Goal: Task Accomplishment & Management: Use online tool/utility

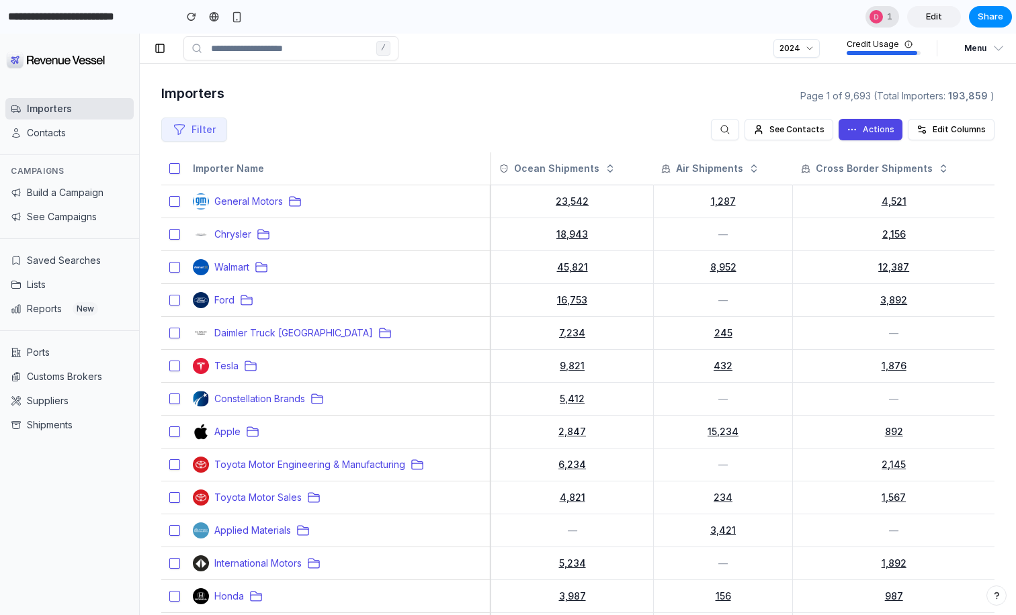
click at [879, 21] on div at bounding box center [875, 16] width 13 height 13
click at [653, 135] on div "Seen by [PERSON_NAME]" at bounding box center [508, 307] width 1016 height 615
click at [936, 128] on button "Edit Columns" at bounding box center [950, 129] width 87 height 21
click at [62, 197] on button "Build a Campaign" at bounding box center [69, 192] width 128 height 21
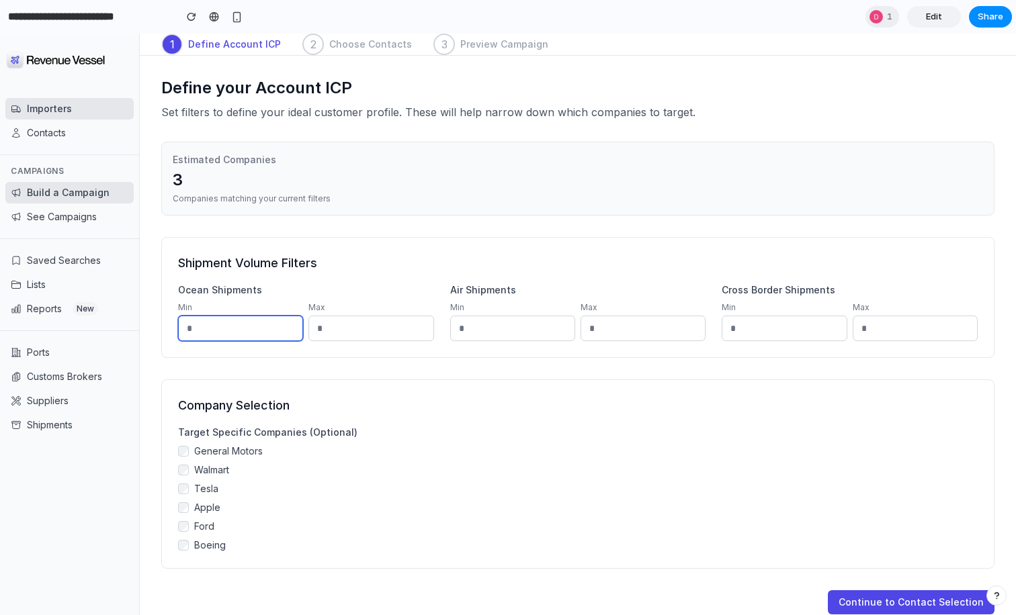
click at [229, 322] on input "number" at bounding box center [240, 329] width 125 height 26
click at [267, 253] on div "Shipment Volume Filters Ocean Shipments Min Max Air Shipments Min Max Cross Bor…" at bounding box center [577, 297] width 833 height 121
click at [240, 318] on input "number" at bounding box center [240, 329] width 125 height 26
click at [234, 332] on input "number" at bounding box center [240, 329] width 125 height 26
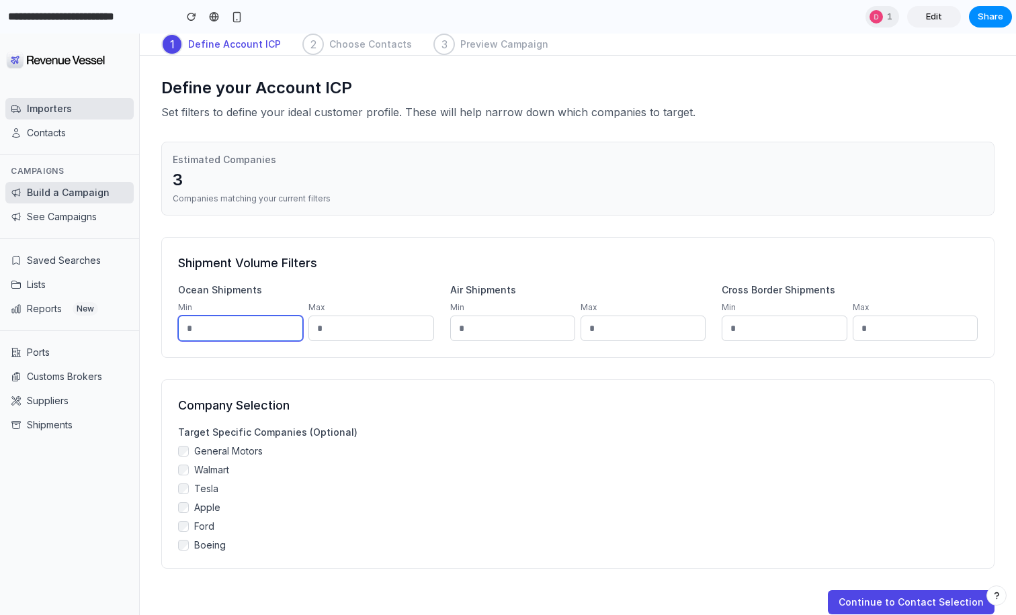
click at [234, 332] on input "number" at bounding box center [240, 329] width 125 height 26
type input "***"
click at [345, 358] on div "Shipment Volume Filters Ocean Shipments Min *** Max Air Shipments Min Max Cross…" at bounding box center [577, 403] width 833 height 332
click at [345, 331] on input "number" at bounding box center [370, 329] width 125 height 26
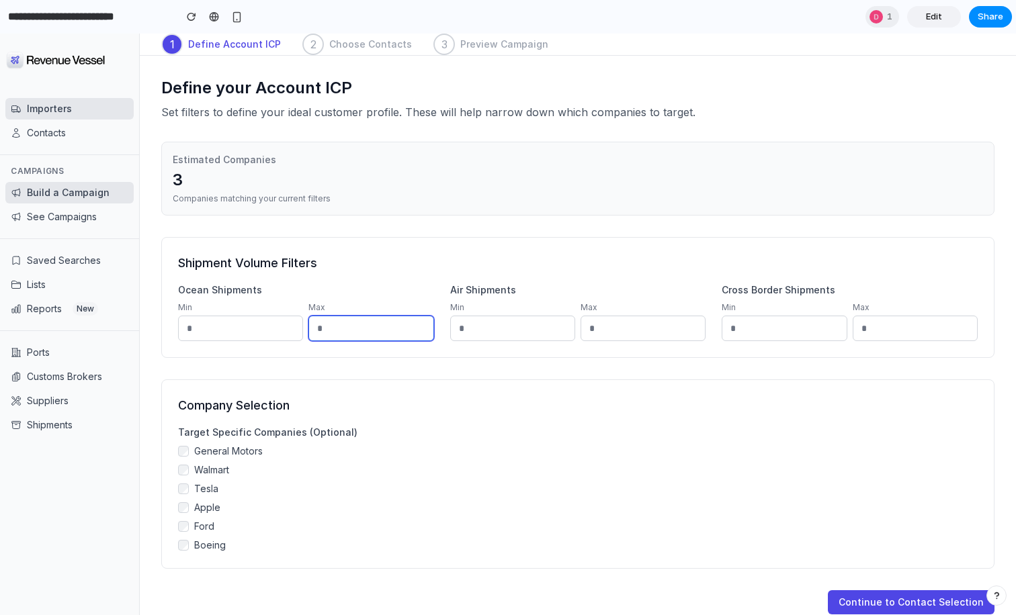
type input "*****"
click at [472, 337] on input "number" at bounding box center [512, 329] width 125 height 26
click at [448, 435] on label "Target Specific Companies (Optional)" at bounding box center [577, 432] width 799 height 13
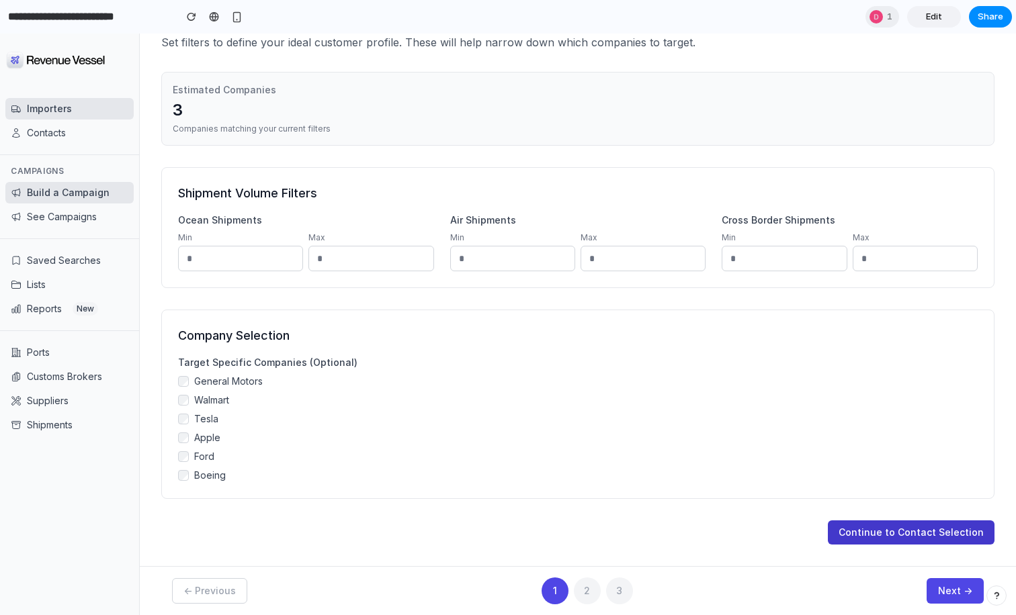
click at [870, 539] on button "Continue to Contact Selection" at bounding box center [910, 533] width 167 height 24
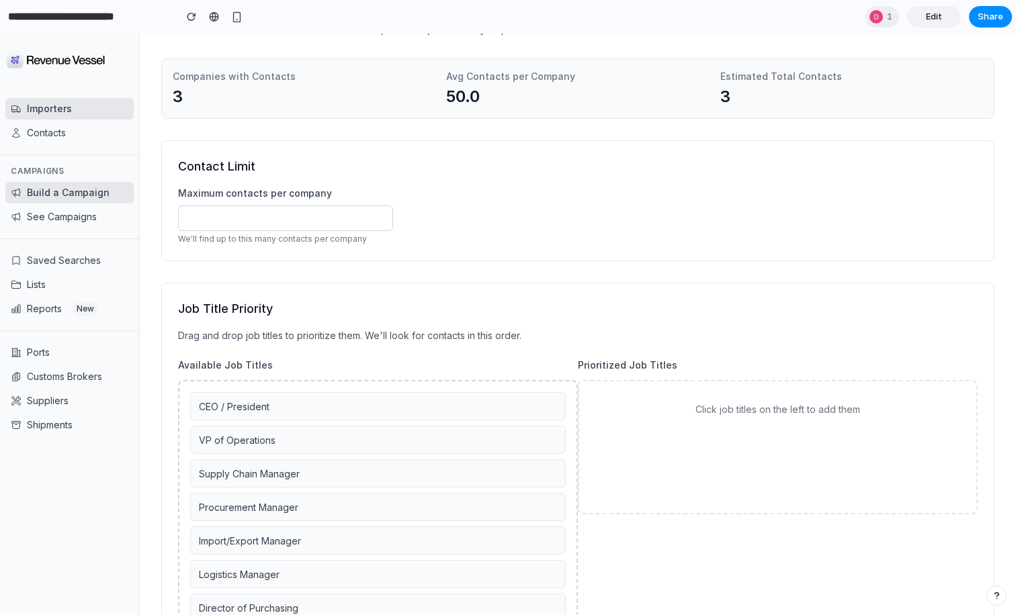
scroll to position [214, 0]
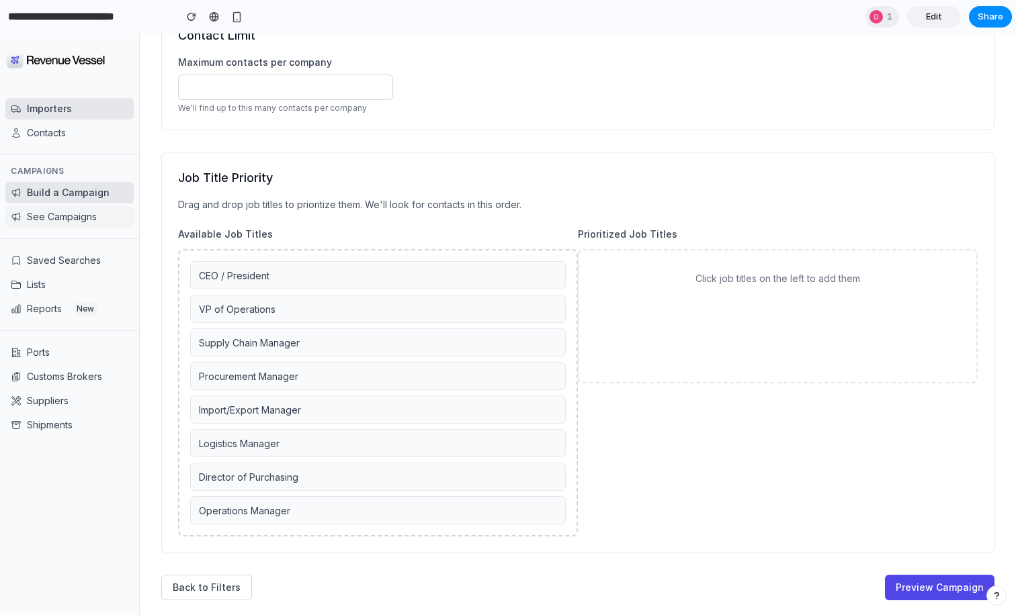
click at [70, 212] on button "See Campaigns" at bounding box center [69, 216] width 128 height 21
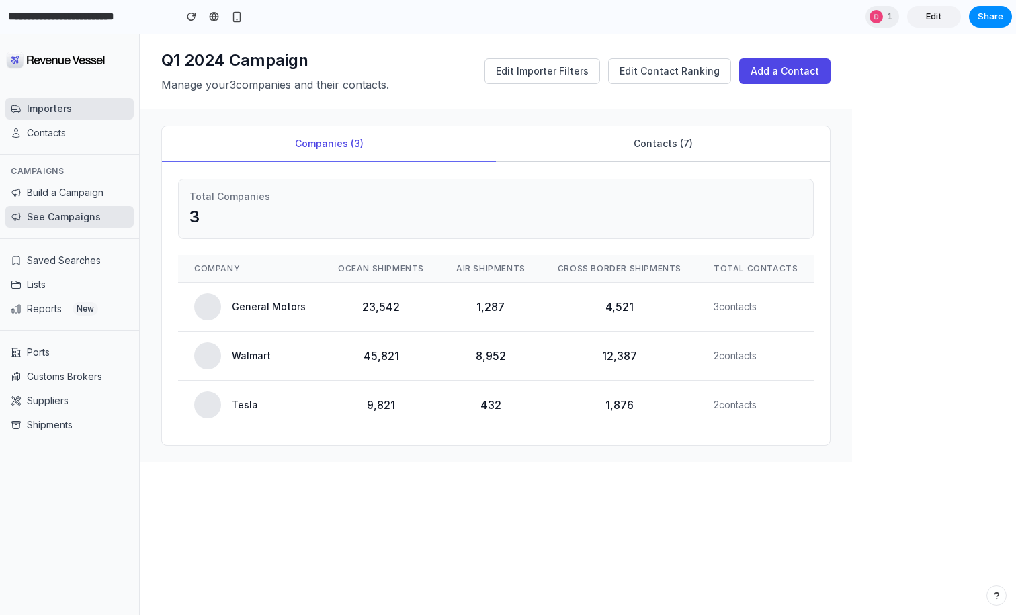
click at [613, 140] on button "Contacts ( 7 )" at bounding box center [663, 144] width 334 height 36
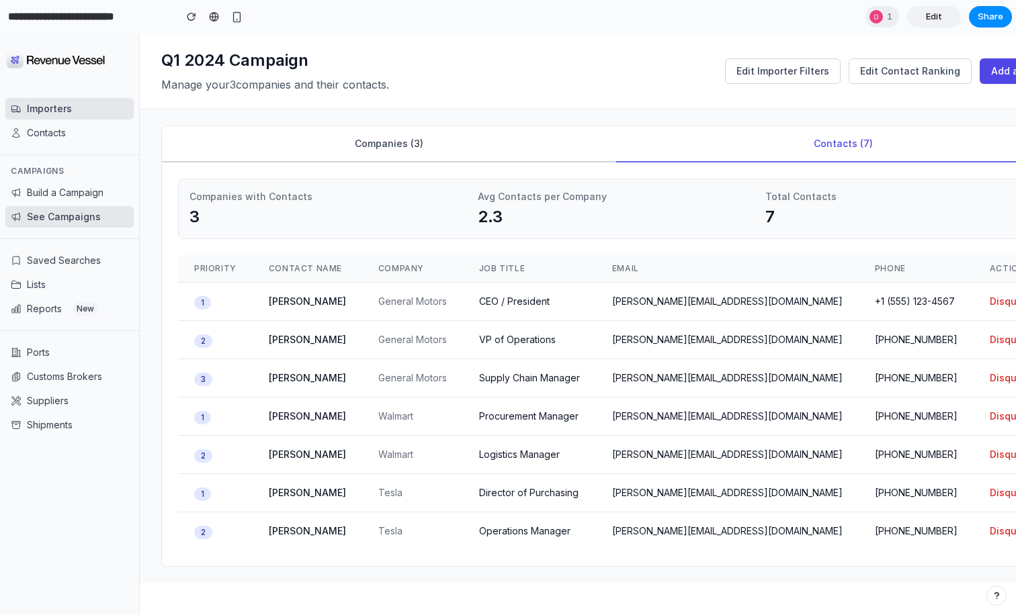
click at [324, 150] on button "Companies ( 3 )" at bounding box center [389, 144] width 454 height 36
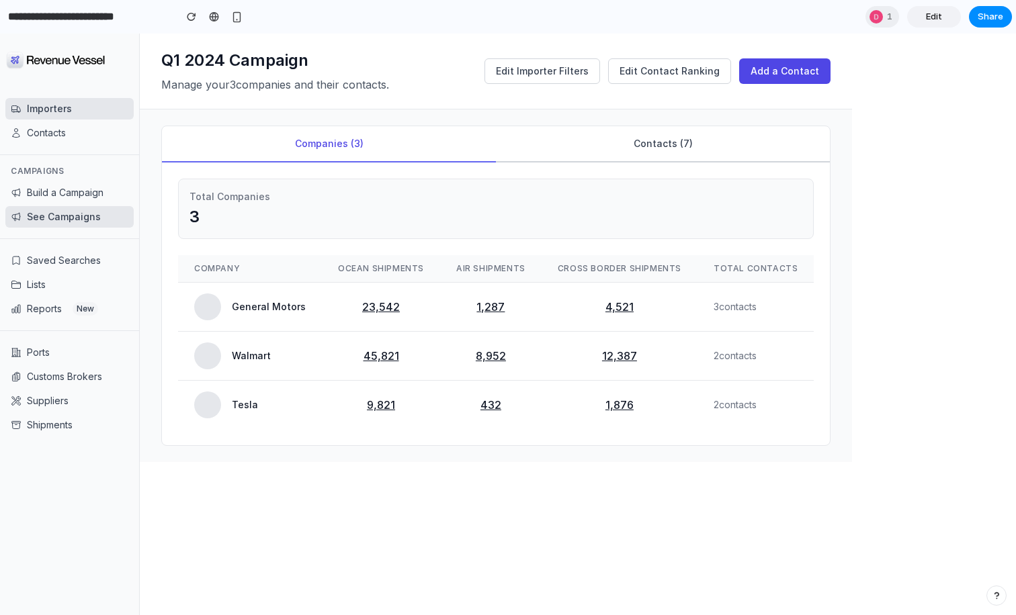
click at [617, 134] on button "Contacts ( 7 )" at bounding box center [663, 144] width 334 height 36
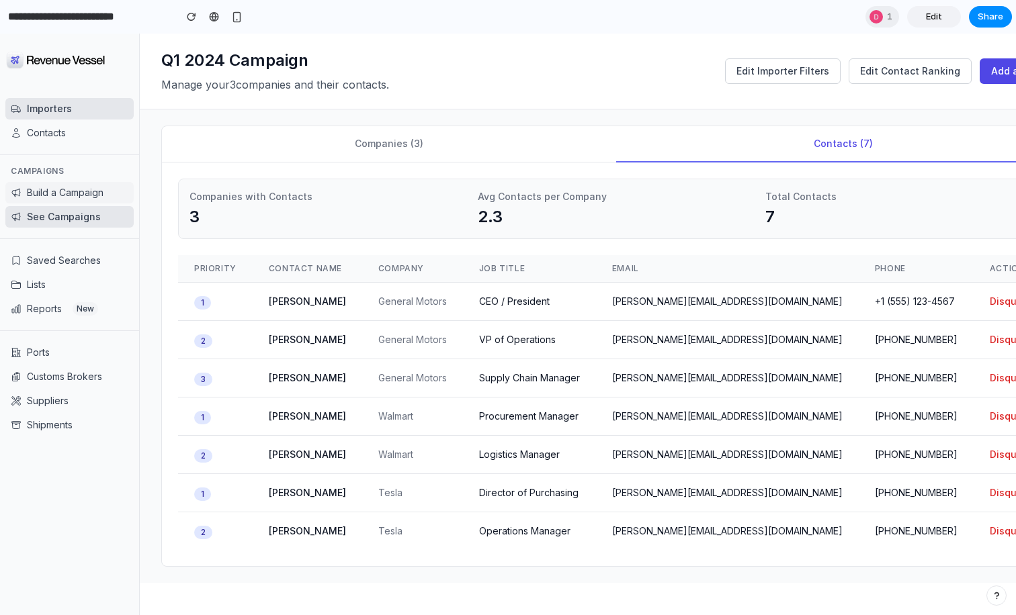
click at [114, 195] on button "Build a Campaign" at bounding box center [69, 192] width 128 height 21
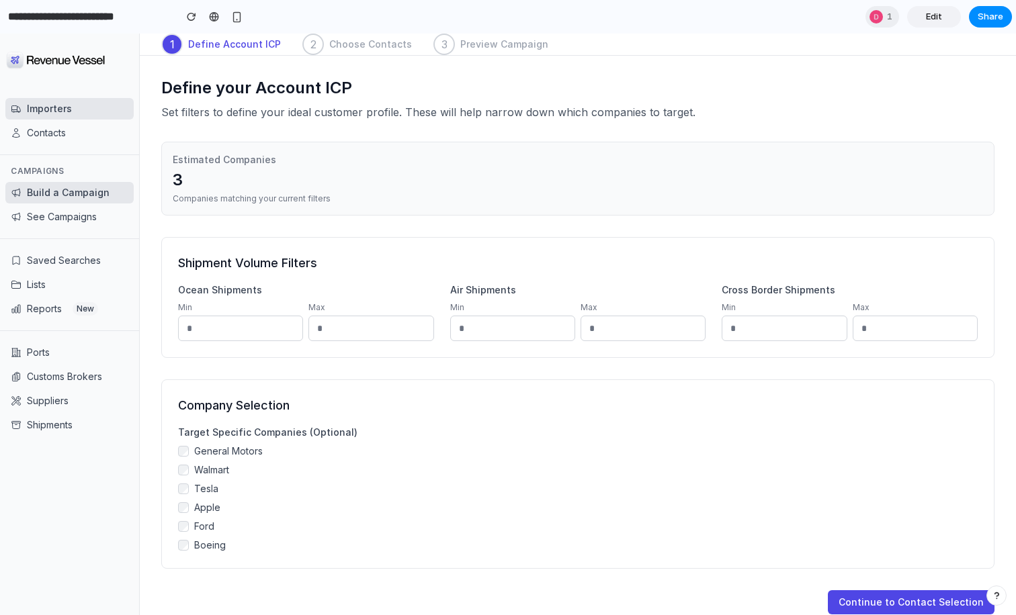
click at [103, 195] on button "Build a Campaign" at bounding box center [69, 192] width 128 height 21
click at [261, 322] on input "number" at bounding box center [240, 329] width 125 height 26
click at [250, 326] on input "number" at bounding box center [240, 329] width 125 height 26
type input "***"
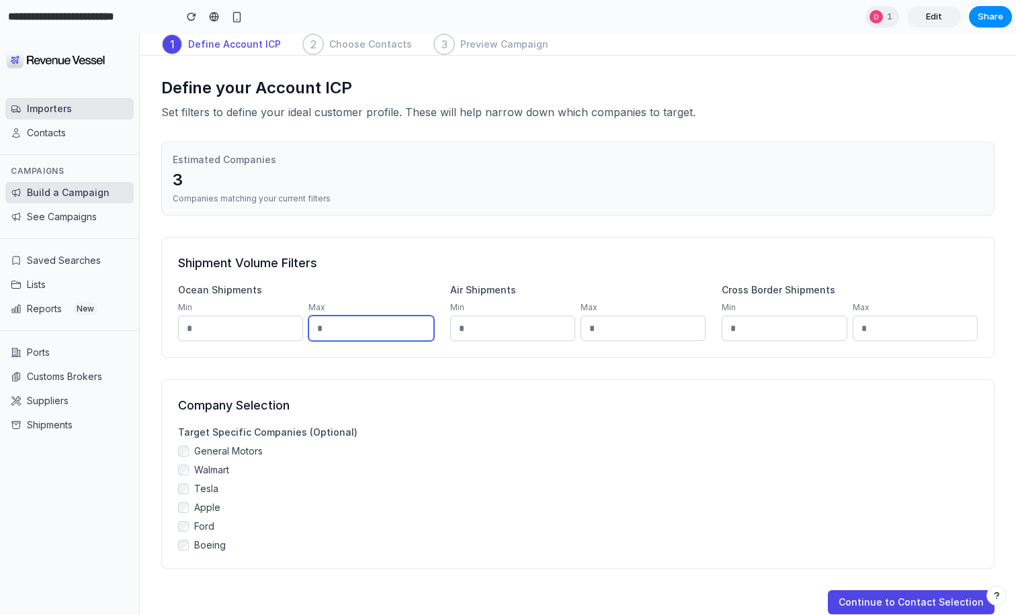
click at [355, 321] on input "number" at bounding box center [370, 329] width 125 height 26
type input "****"
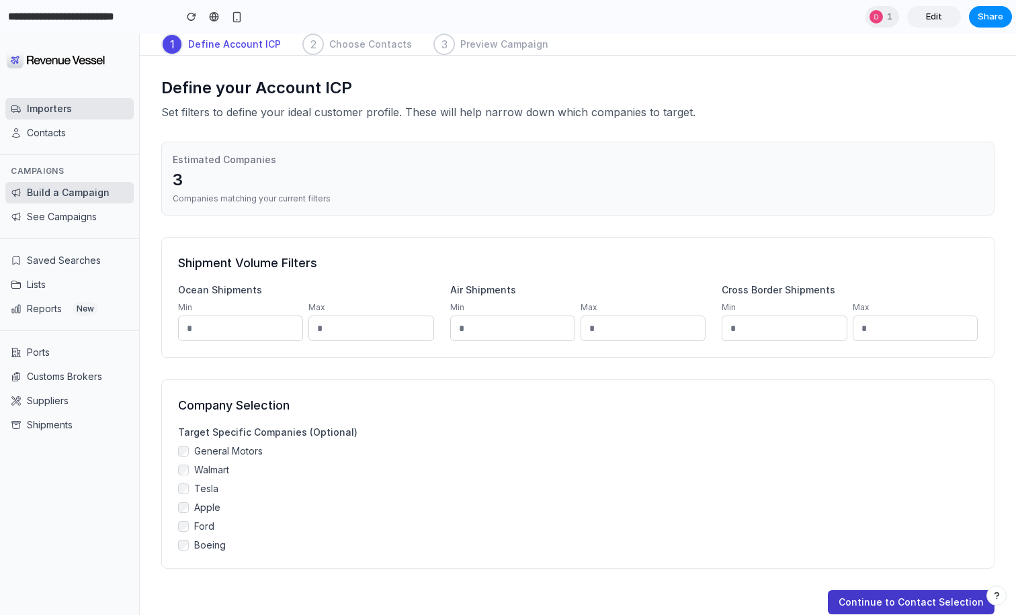
click at [887, 603] on button "Continue to Contact Selection" at bounding box center [910, 602] width 167 height 24
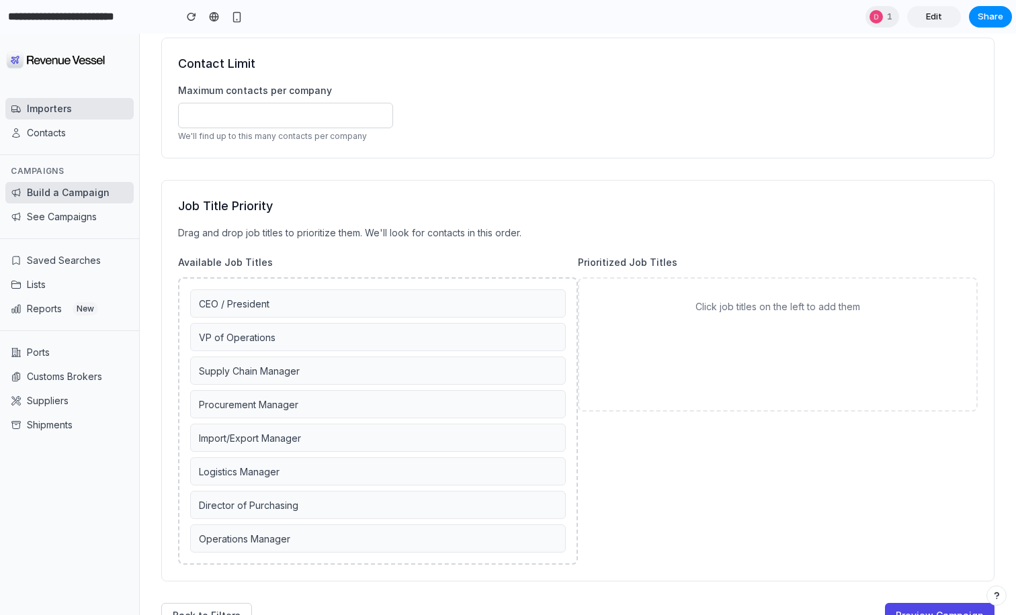
scroll to position [227, 0]
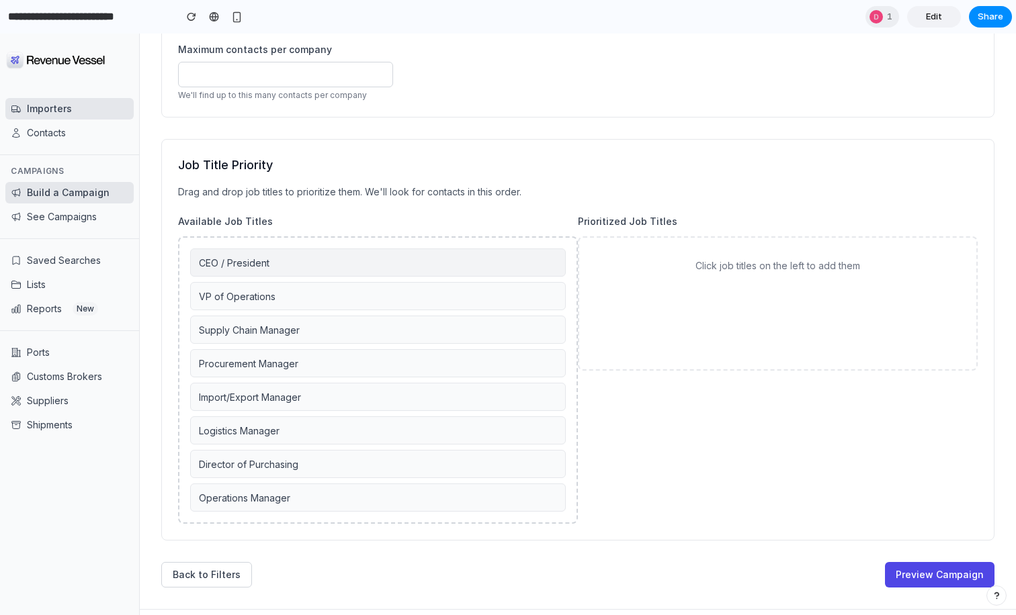
click at [361, 264] on div "CEO / President" at bounding box center [377, 263] width 375 height 28
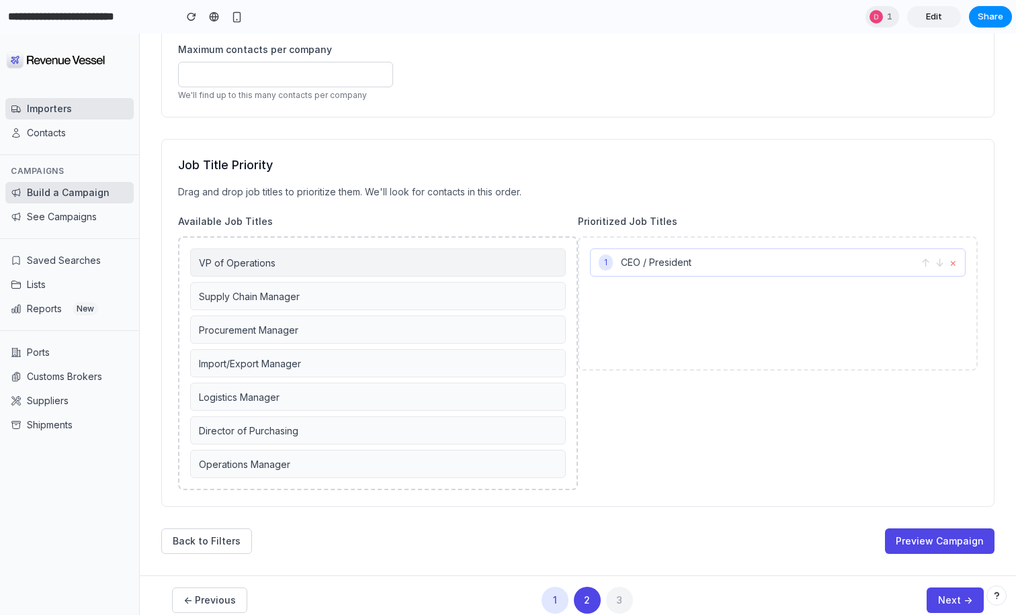
click at [342, 266] on div "VP of Operations" at bounding box center [377, 263] width 375 height 28
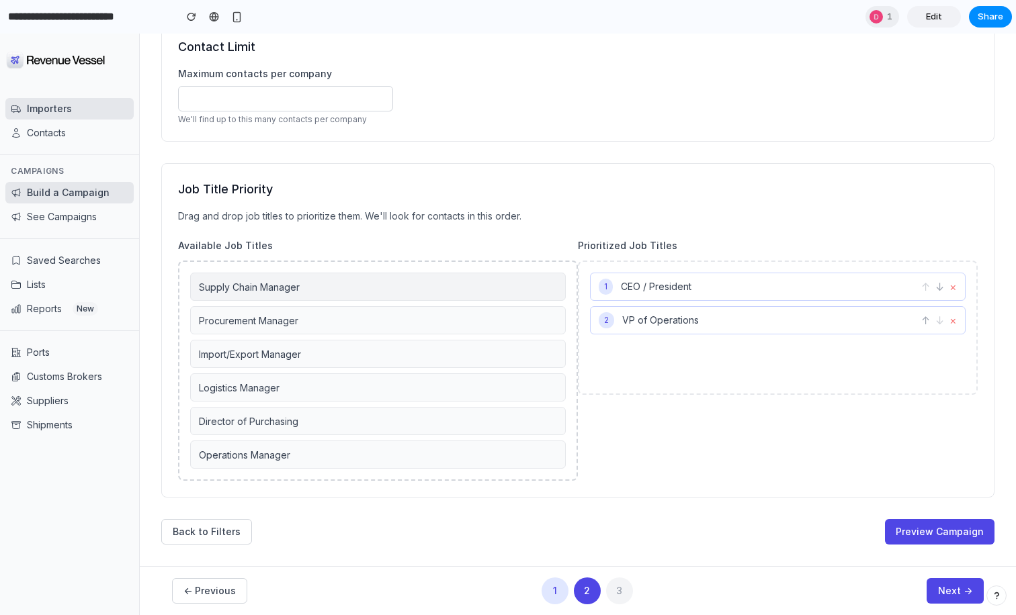
click at [313, 296] on div "Supply Chain Manager" at bounding box center [377, 287] width 375 height 28
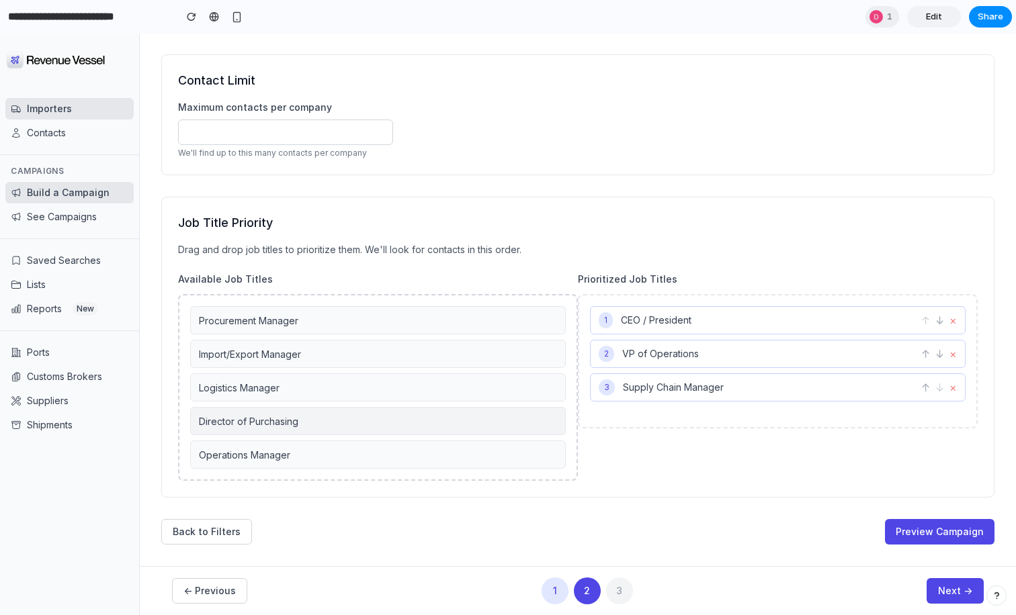
click at [347, 424] on div "Director of Purchasing" at bounding box center [377, 421] width 375 height 28
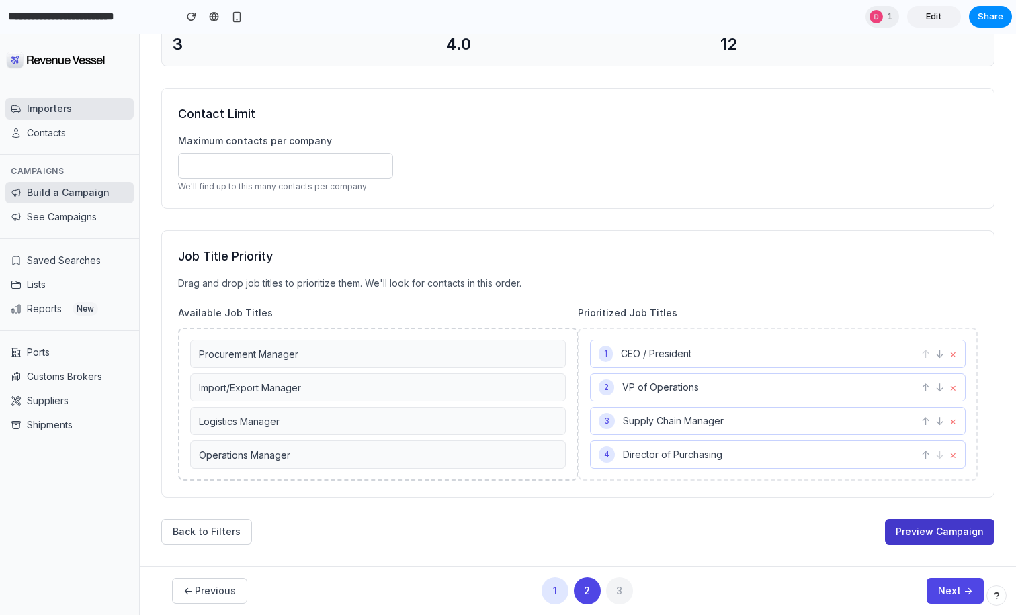
click at [947, 531] on button "Preview Campaign" at bounding box center [939, 532] width 109 height 26
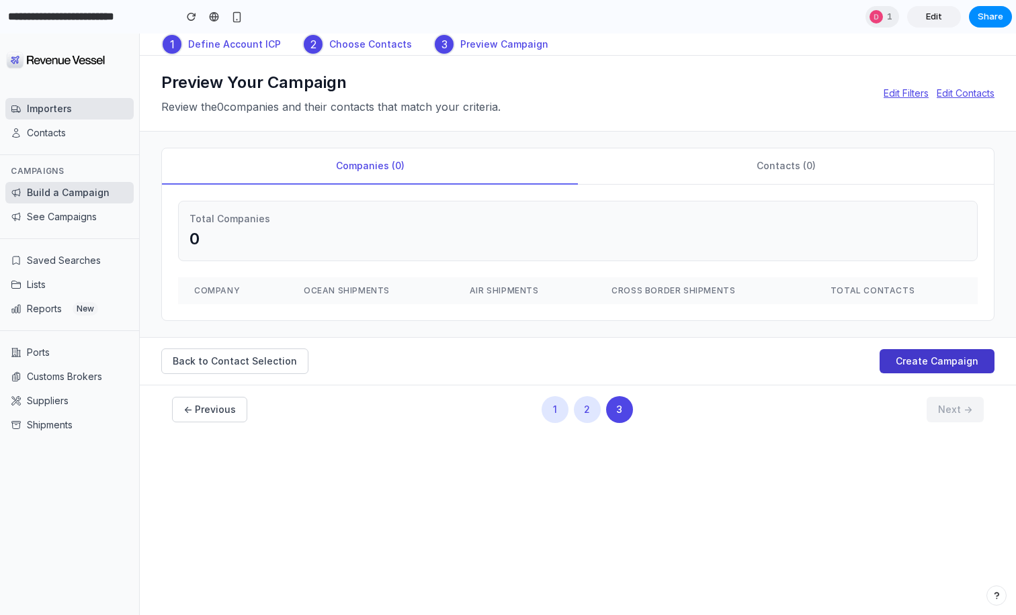
click at [952, 365] on button "Create Campaign" at bounding box center [936, 361] width 115 height 24
click at [81, 239] on div "Saved Searches Lists Reports New" at bounding box center [69, 284] width 139 height 92
click at [81, 226] on button "See Campaigns" at bounding box center [69, 216] width 128 height 21
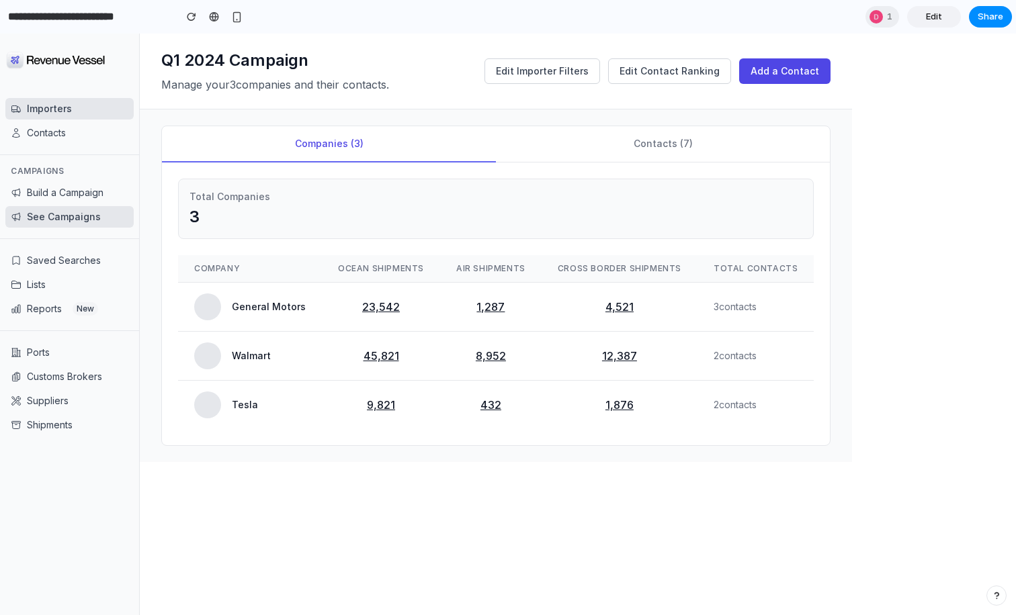
click at [81, 95] on div "Importers Contacts" at bounding box center [69, 120] width 139 height 67
click at [75, 104] on button "Importers" at bounding box center [69, 108] width 128 height 21
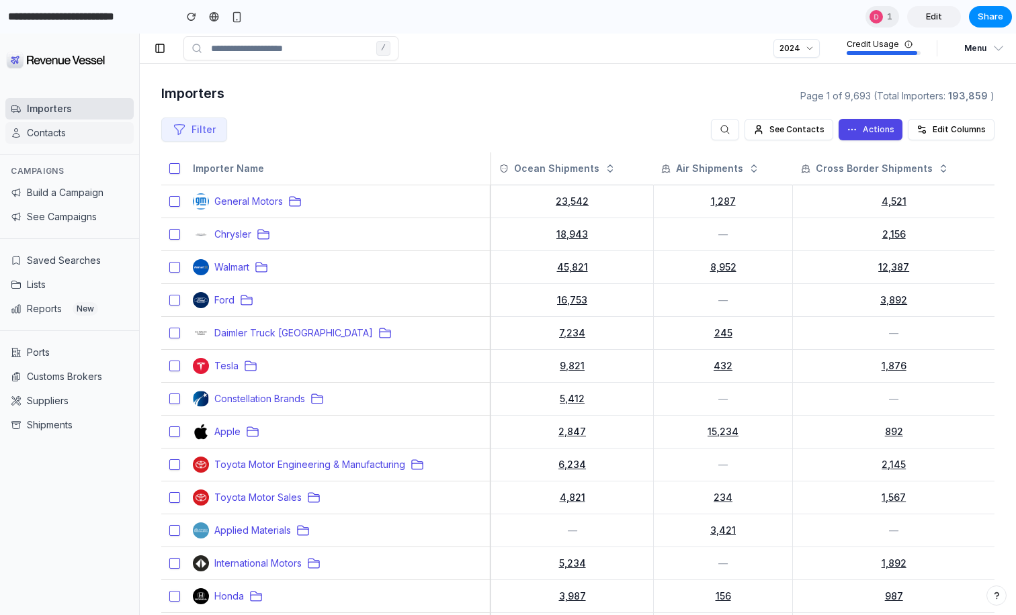
click at [60, 136] on button "Contacts" at bounding box center [69, 132] width 128 height 21
